Goal: Information Seeking & Learning: Understand process/instructions

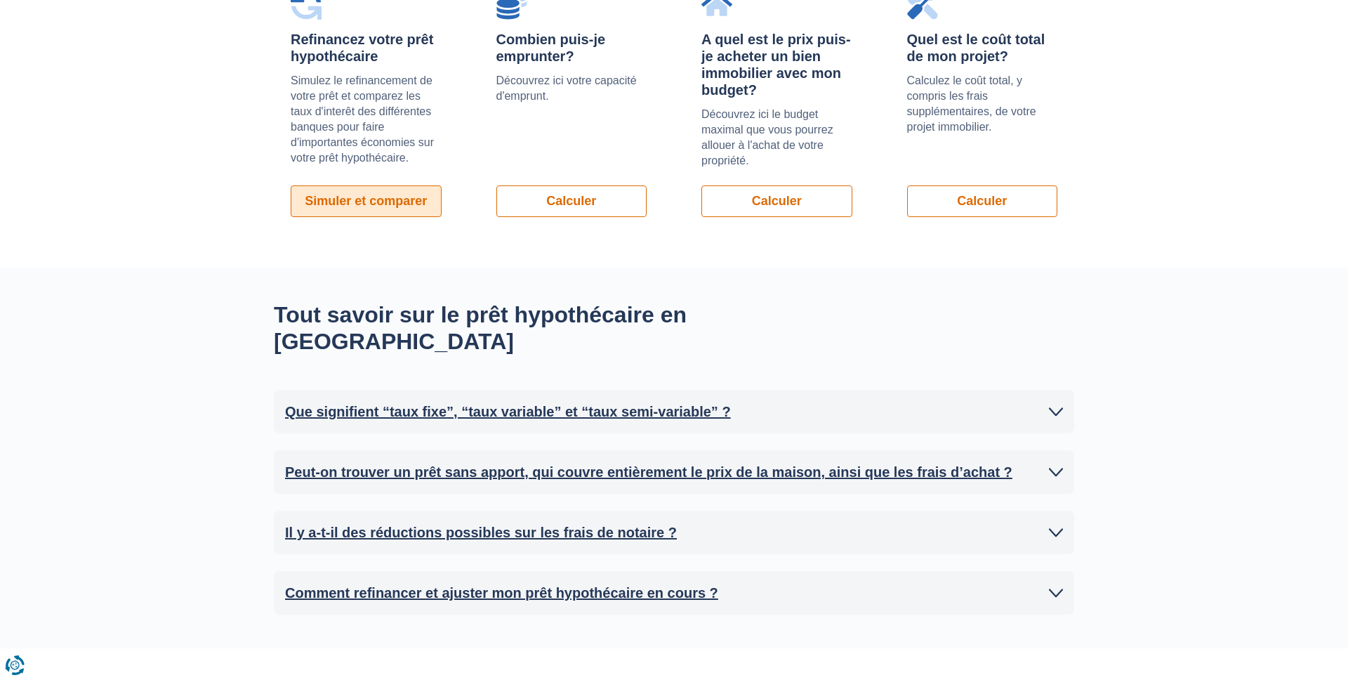
click at [396, 206] on link "Simuler et comparer" at bounding box center [366, 201] width 151 height 32
click at [567, 200] on link "Calculer" at bounding box center [572, 201] width 151 height 32
click at [798, 192] on link "Calculer" at bounding box center [777, 201] width 151 height 32
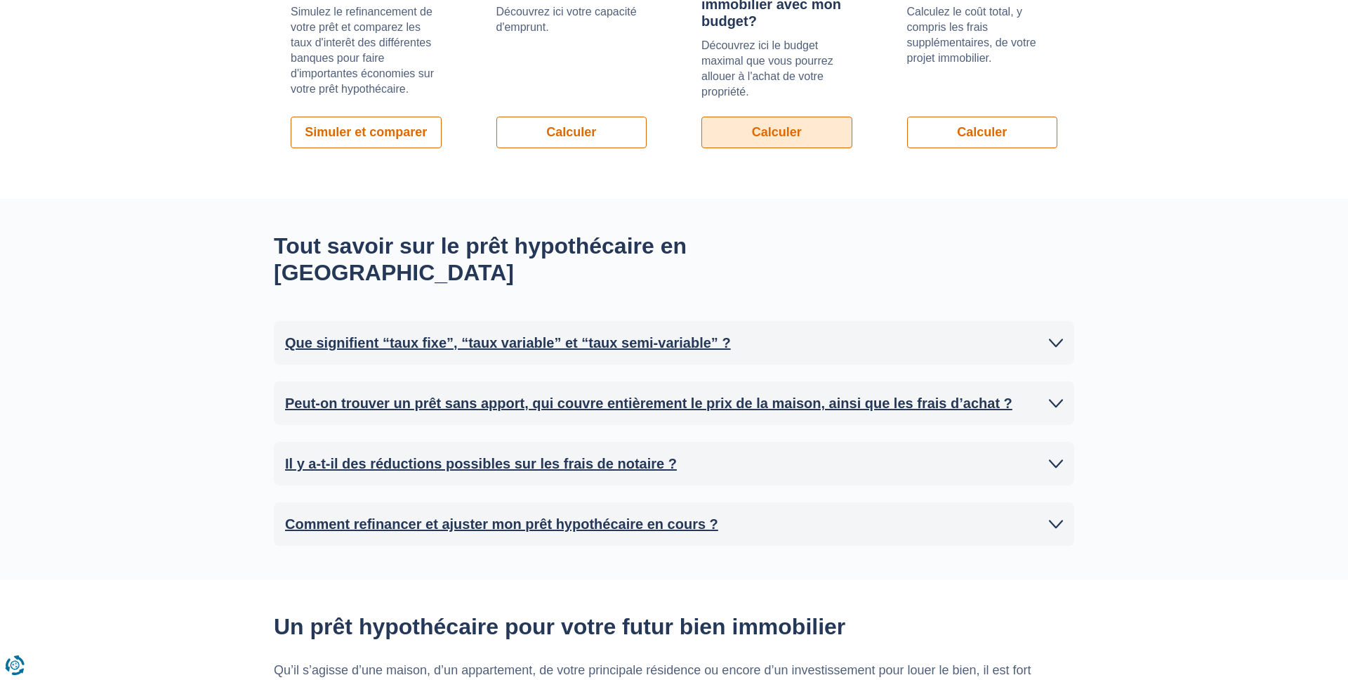
scroll to position [1178, 0]
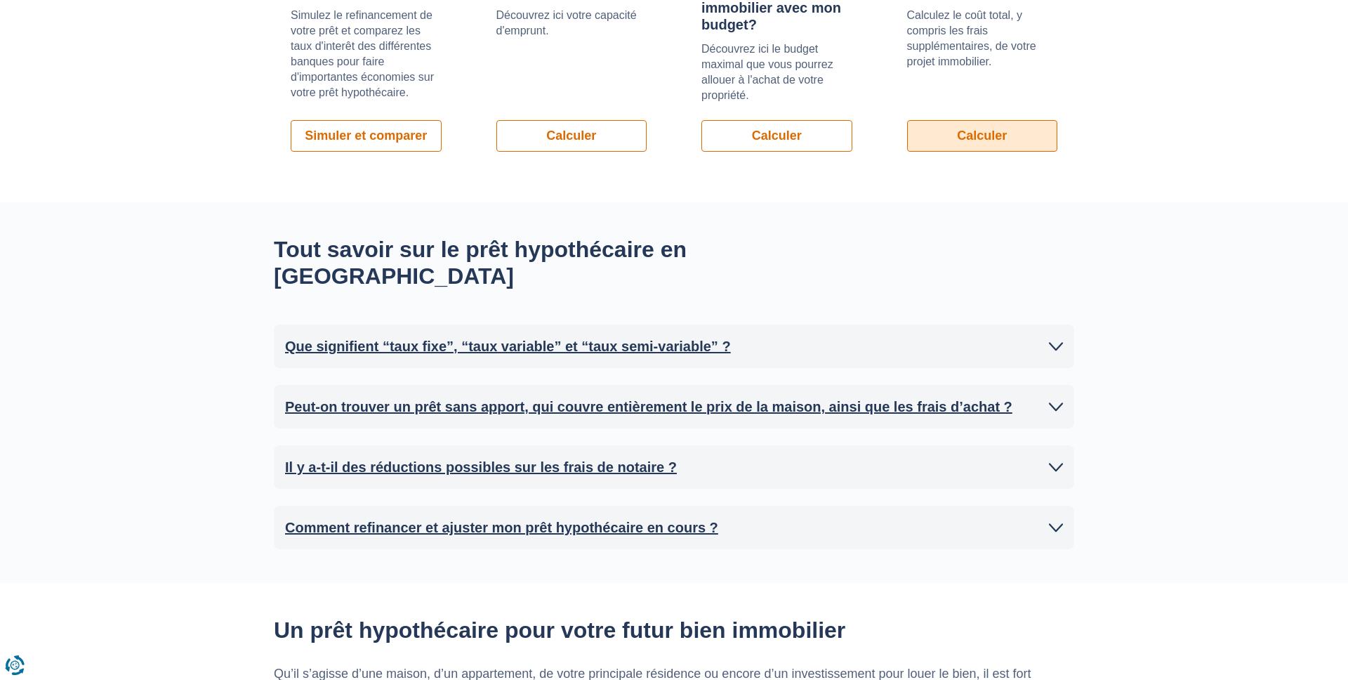
click at [1001, 143] on link "Calculer" at bounding box center [982, 136] width 151 height 32
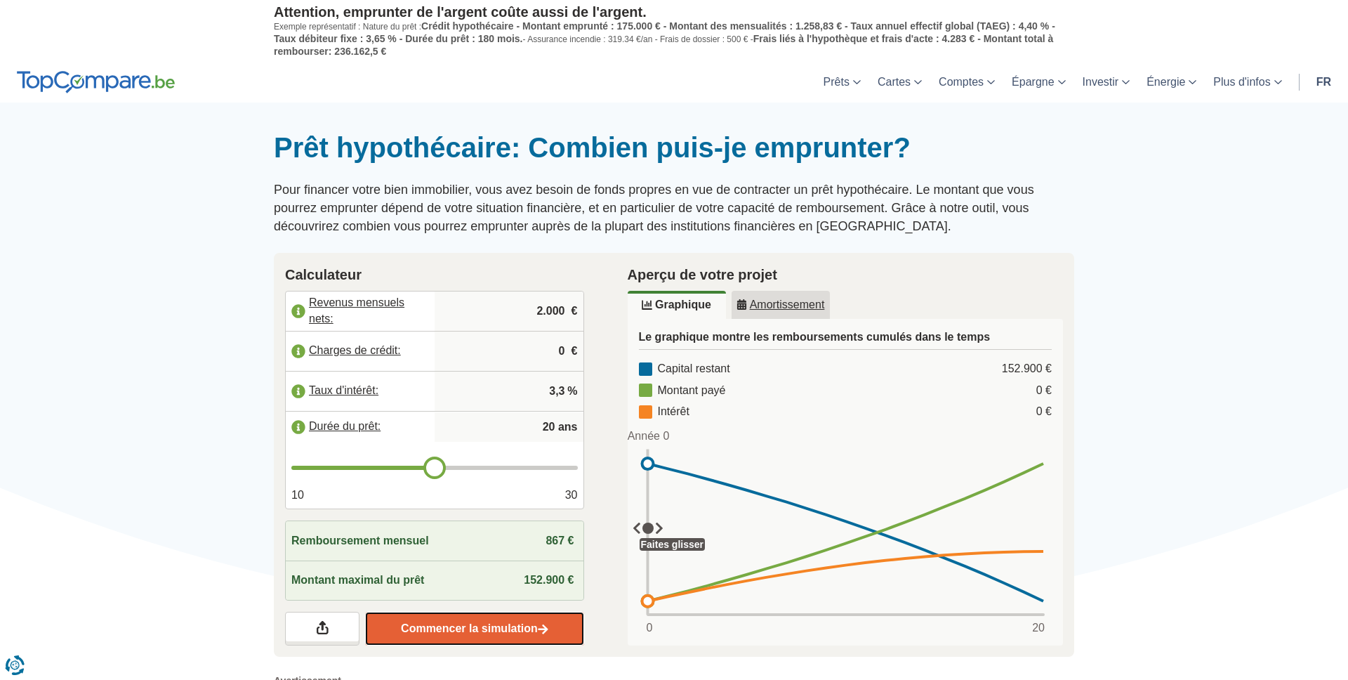
click at [487, 623] on link "Commencer la simulation" at bounding box center [474, 629] width 218 height 34
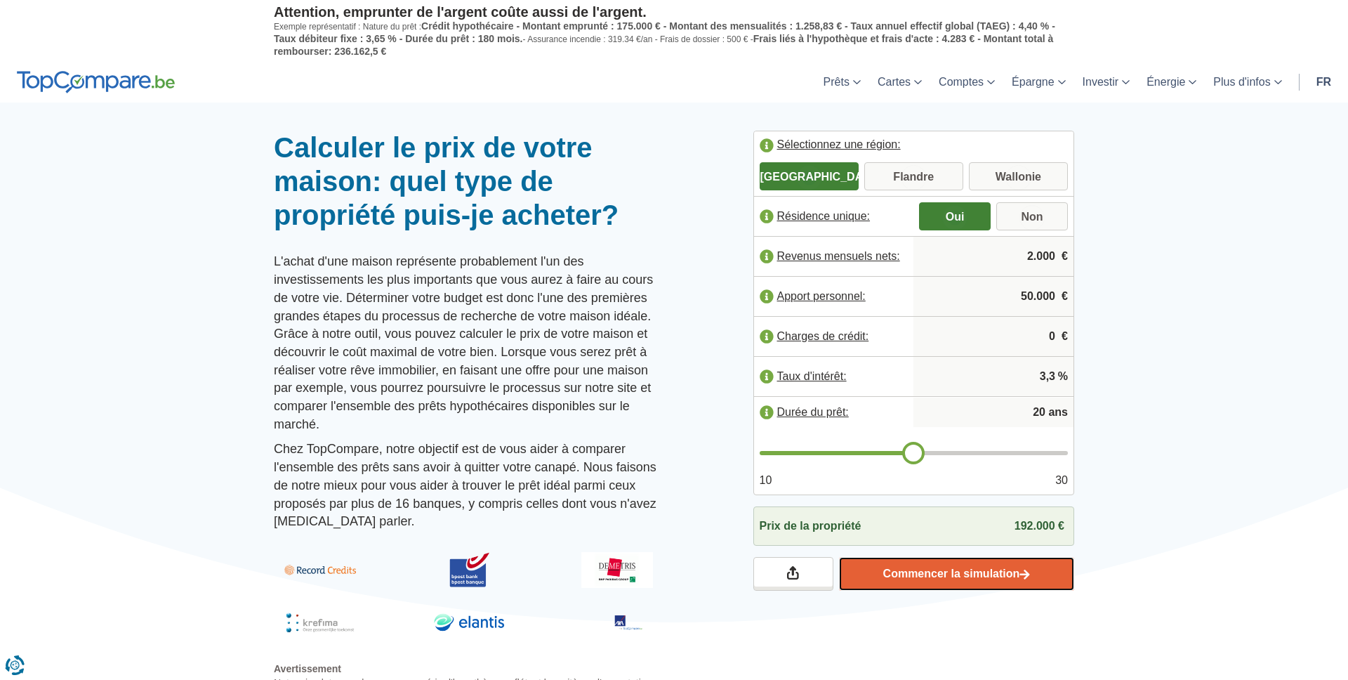
click at [947, 577] on link "Commencer la simulation" at bounding box center [956, 574] width 235 height 34
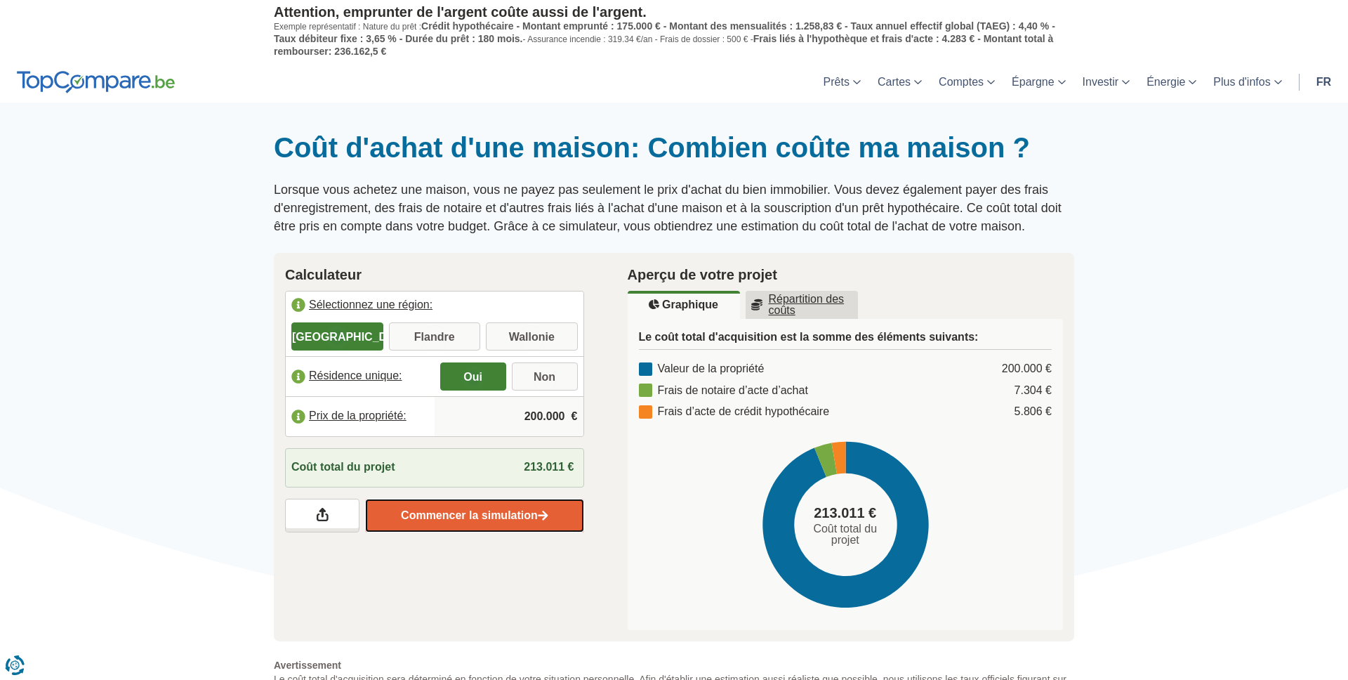
click at [447, 499] on link "Commencer la simulation" at bounding box center [474, 516] width 218 height 34
